Goal: Task Accomplishment & Management: Use online tool/utility

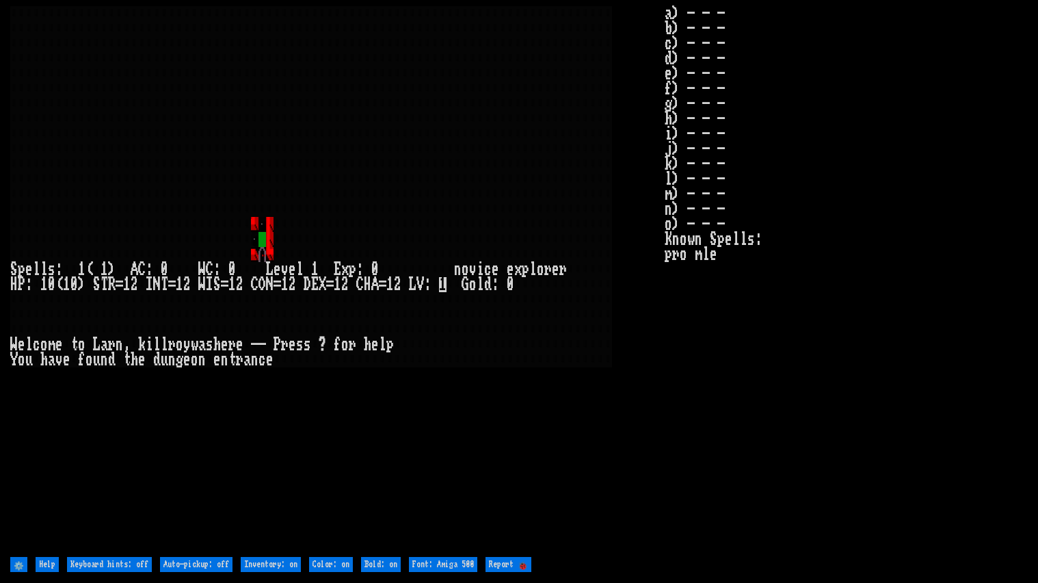
type off "Auto-pickup: on"
